Goal: Task Accomplishment & Management: Manage account settings

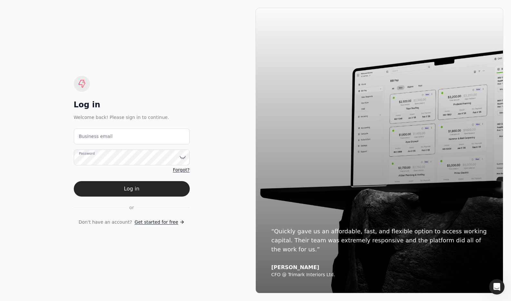
click at [125, 128] on div "Log in Welcome back! Please sign in to continue. Business email Password Forgot…" at bounding box center [132, 151] width 116 height 150
click at [128, 138] on email "Business email" at bounding box center [132, 137] width 116 height 16
type email "[EMAIL_ADDRESS][DOMAIN_NAME]"
click at [140, 190] on button "Log in" at bounding box center [132, 188] width 116 height 15
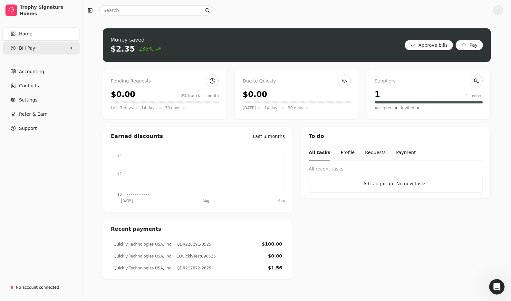
click at [22, 48] on span "Bill Pay" at bounding box center [27, 48] width 16 height 7
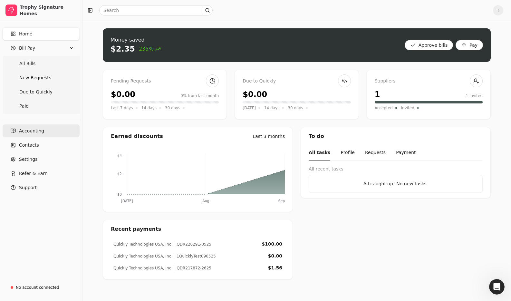
click at [38, 132] on span "Accounting" at bounding box center [31, 131] width 25 height 7
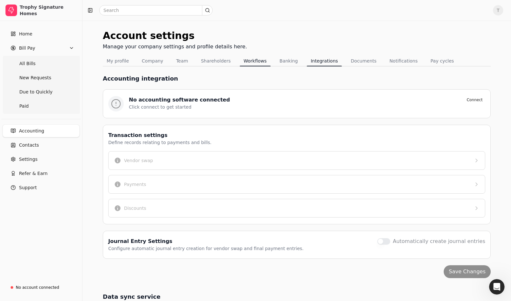
click at [255, 63] on button "Workflows" at bounding box center [255, 61] width 31 height 10
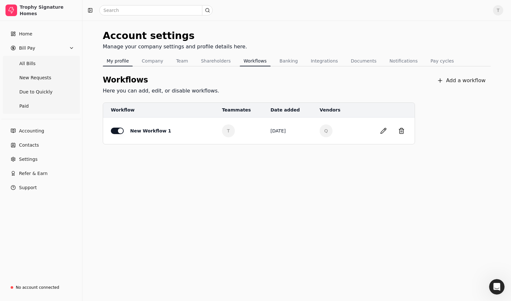
click at [123, 62] on button "My profile" at bounding box center [118, 61] width 30 height 10
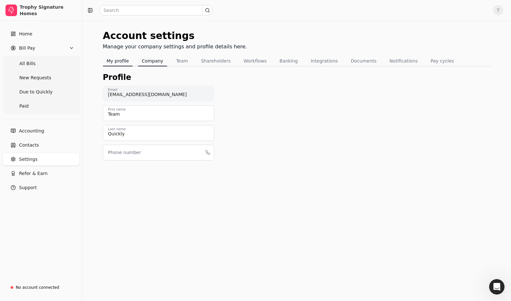
click at [146, 62] on button "Company" at bounding box center [152, 61] width 29 height 10
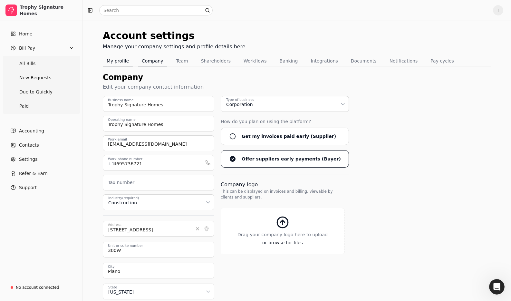
click at [117, 61] on button "My profile" at bounding box center [118, 61] width 30 height 10
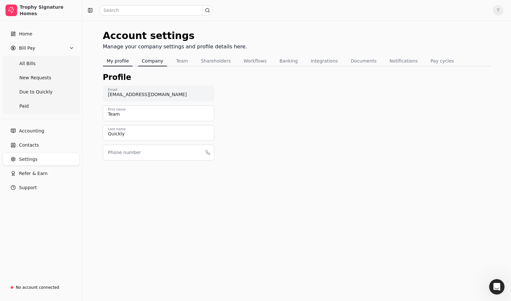
click at [149, 60] on button "Company" at bounding box center [152, 61] width 29 height 10
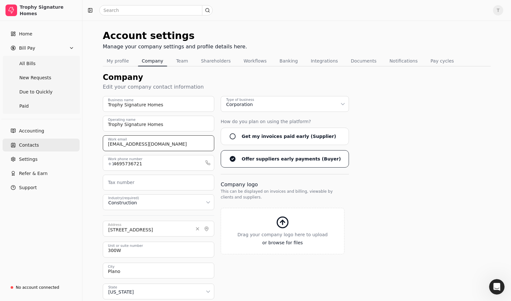
drag, startPoint x: 189, startPoint y: 143, endPoint x: 23, endPoint y: 142, distance: 166.0
click at [23, 142] on div "Trophy Signature Homes Home Bill Pay All Bills New Requests Due to Quickly Paid…" at bounding box center [255, 179] width 511 height 359
paste input "rmarshall@trophysignaturehomes"
type input "[EMAIL_ADDRESS][DOMAIN_NAME]"
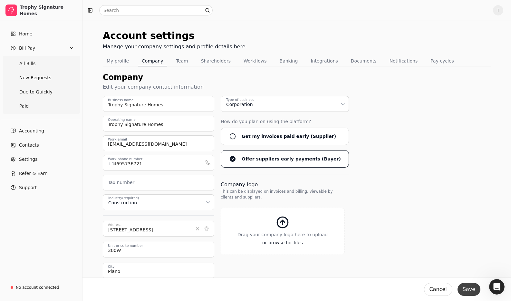
click at [472, 288] on button "Save" at bounding box center [469, 289] width 23 height 13
click at [178, 62] on button "Team" at bounding box center [182, 61] width 20 height 10
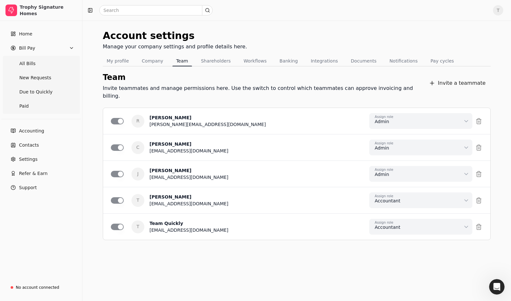
click at [176, 88] on div "Invite teammates and manage permissions here. Use the switch to control which t…" at bounding box center [258, 91] width 311 height 15
click at [122, 61] on button "My profile" at bounding box center [118, 61] width 30 height 10
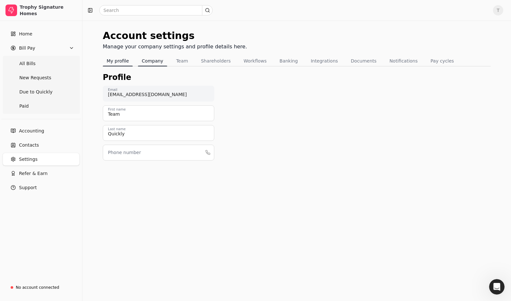
click at [153, 62] on button "Company" at bounding box center [152, 61] width 29 height 10
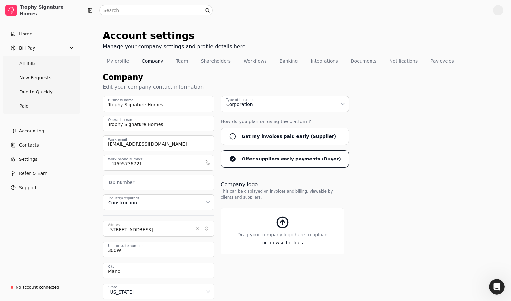
drag, startPoint x: 385, startPoint y: 111, endPoint x: 398, endPoint y: 116, distance: 14.2
click at [385, 111] on div "Trophy Signature Homes Business name Trophy Signature Homes Operating name [EMA…" at bounding box center [297, 208] width 388 height 224
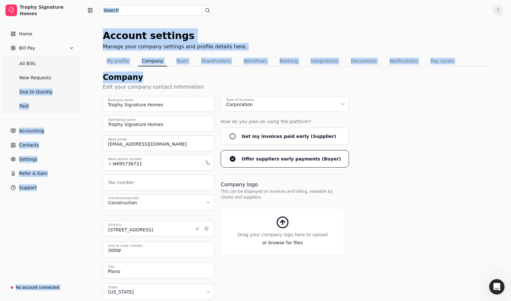
drag, startPoint x: 149, startPoint y: 81, endPoint x: 86, endPoint y: 75, distance: 63.1
click at [73, 75] on div "Trophy Signature Homes Home Bill Pay All Bills New Requests Due to Quickly Paid…" at bounding box center [255, 179] width 511 height 359
click at [171, 77] on div "Company" at bounding box center [297, 78] width 388 height 12
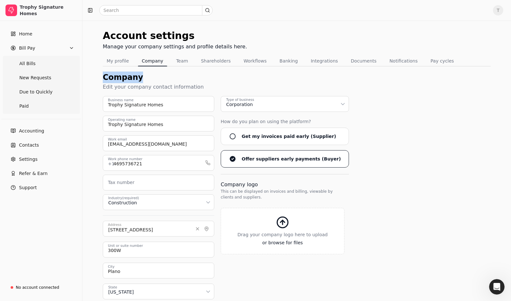
drag, startPoint x: 149, startPoint y: 75, endPoint x: 109, endPoint y: 74, distance: 40.0
click at [103, 74] on div "Company" at bounding box center [297, 78] width 388 height 12
click at [209, 77] on div "Company" at bounding box center [297, 78] width 388 height 12
